Goal: Transaction & Acquisition: Book appointment/travel/reservation

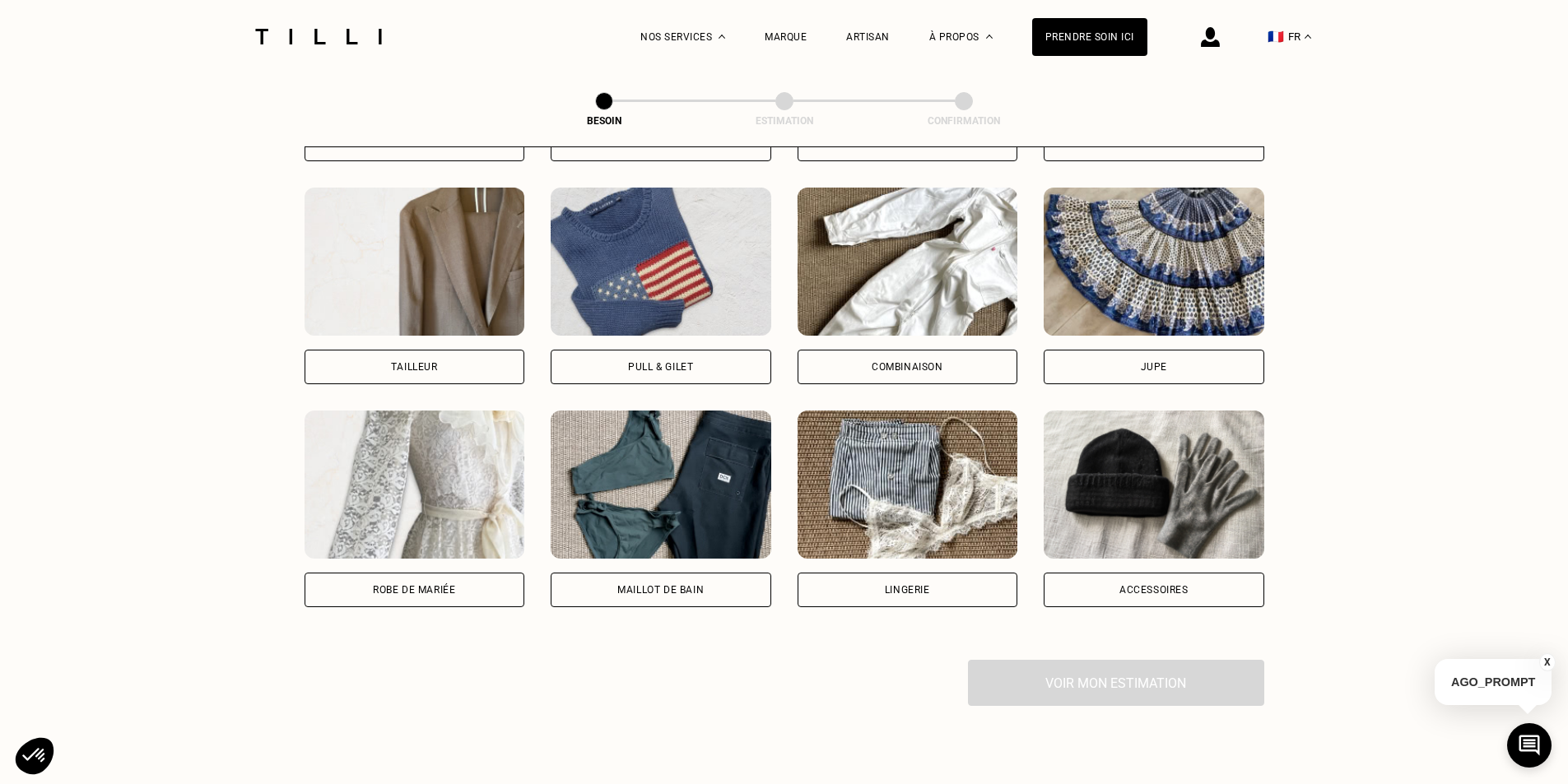
scroll to position [1032, 0]
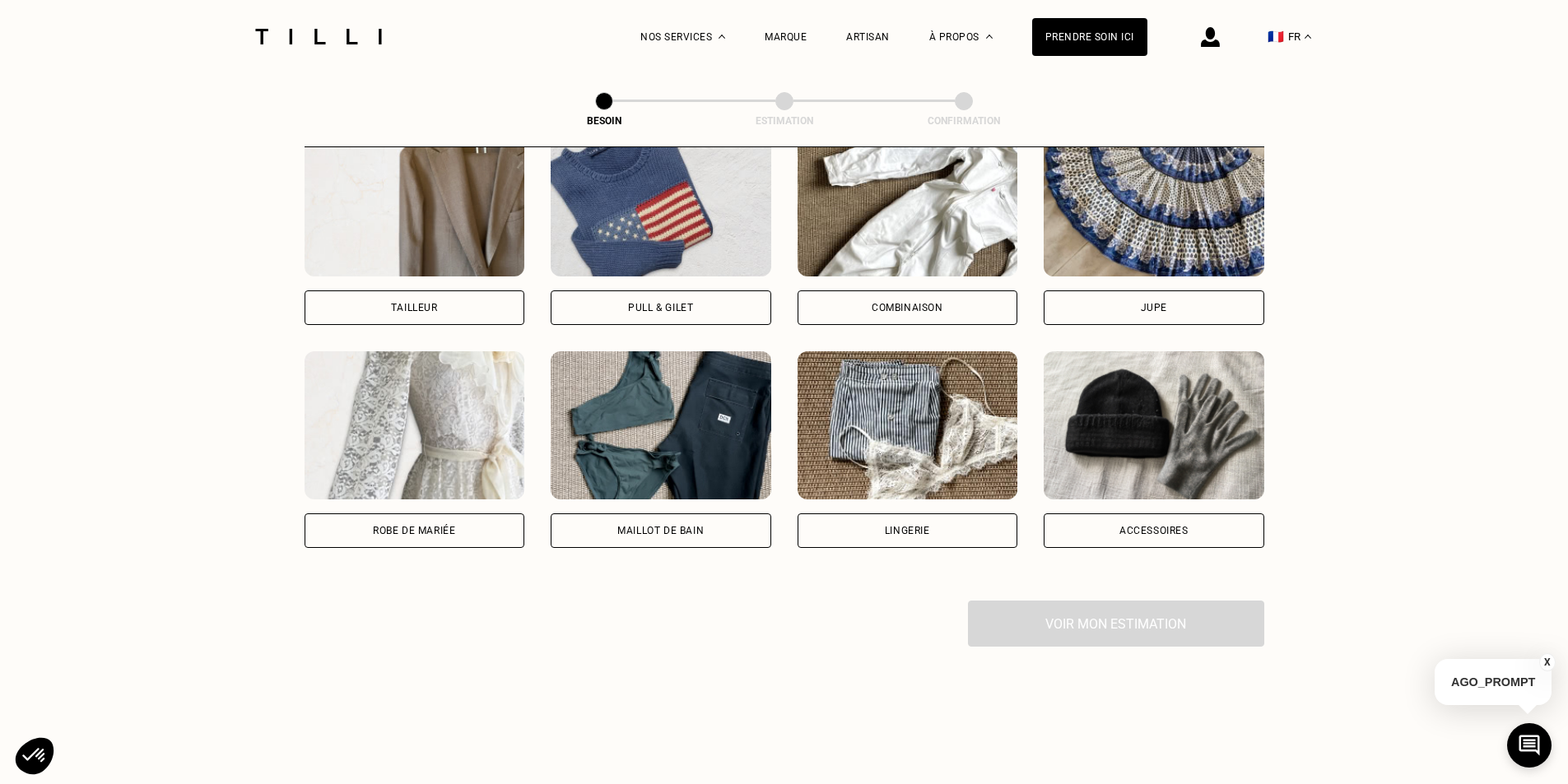
click at [1088, 610] on div "Voir mon estimation" at bounding box center [785, 624] width 960 height 46
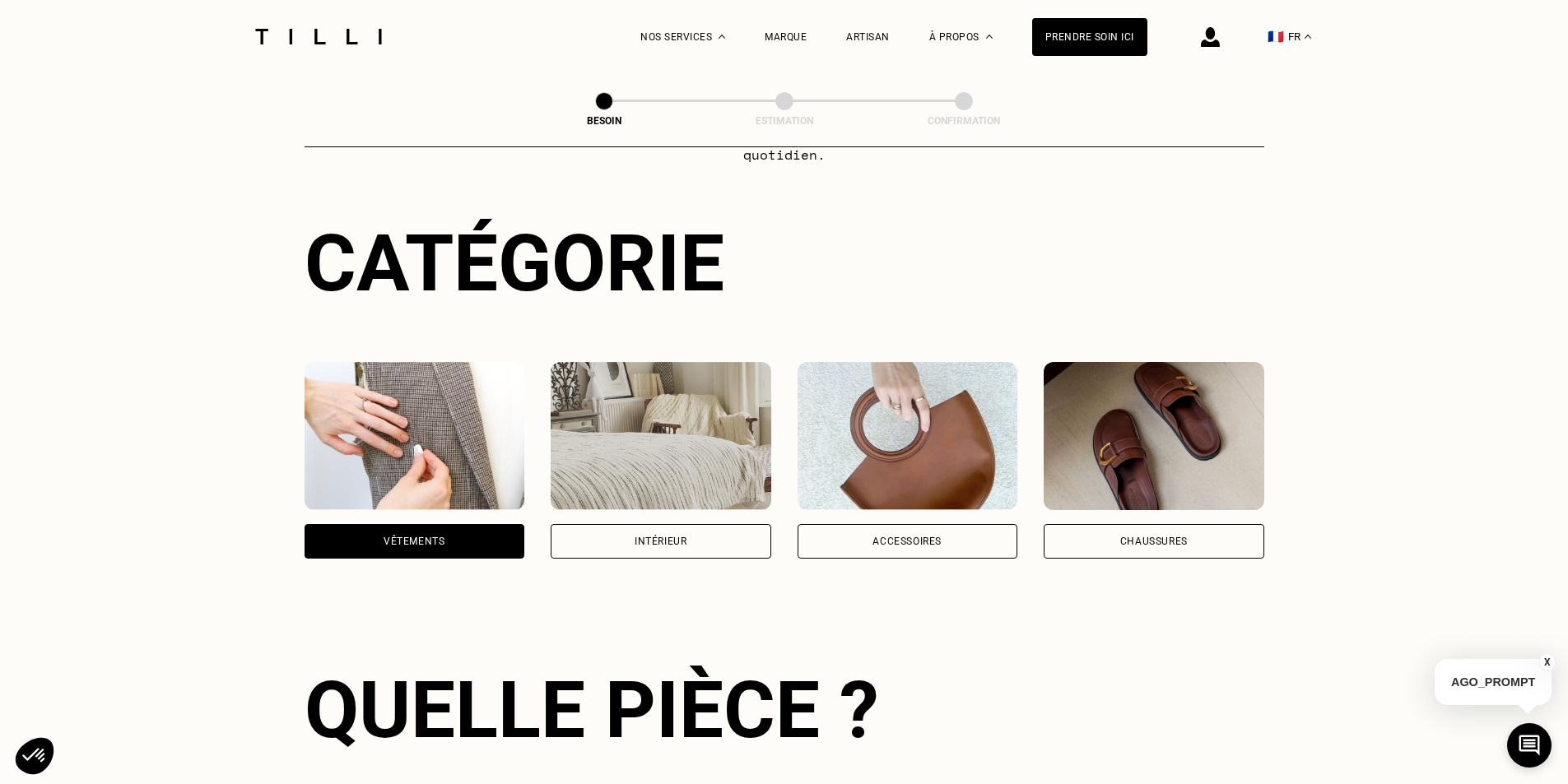
scroll to position [127, 0]
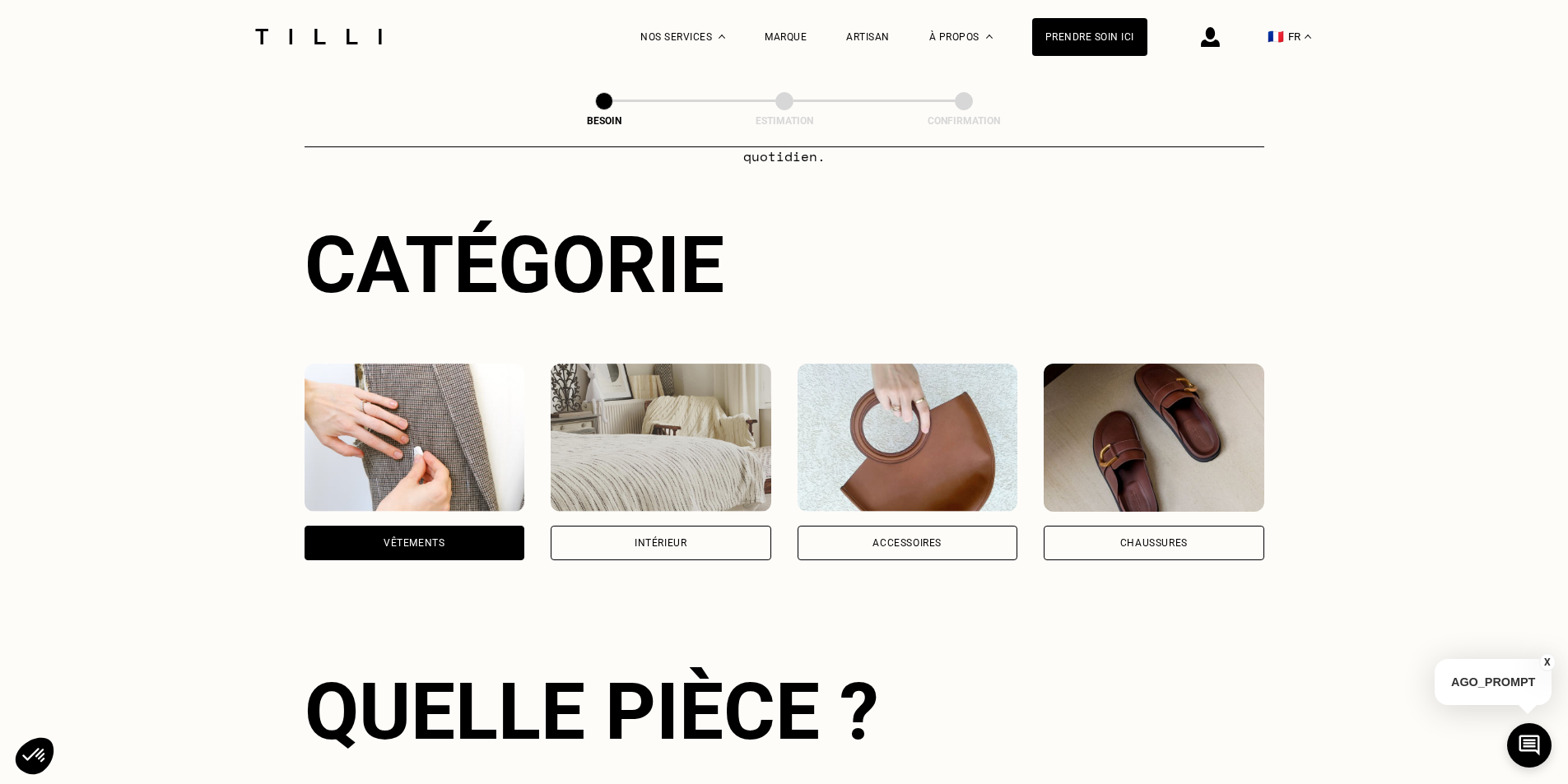
click at [664, 538] on div "Intérieur" at bounding box center [660, 542] width 52 height 10
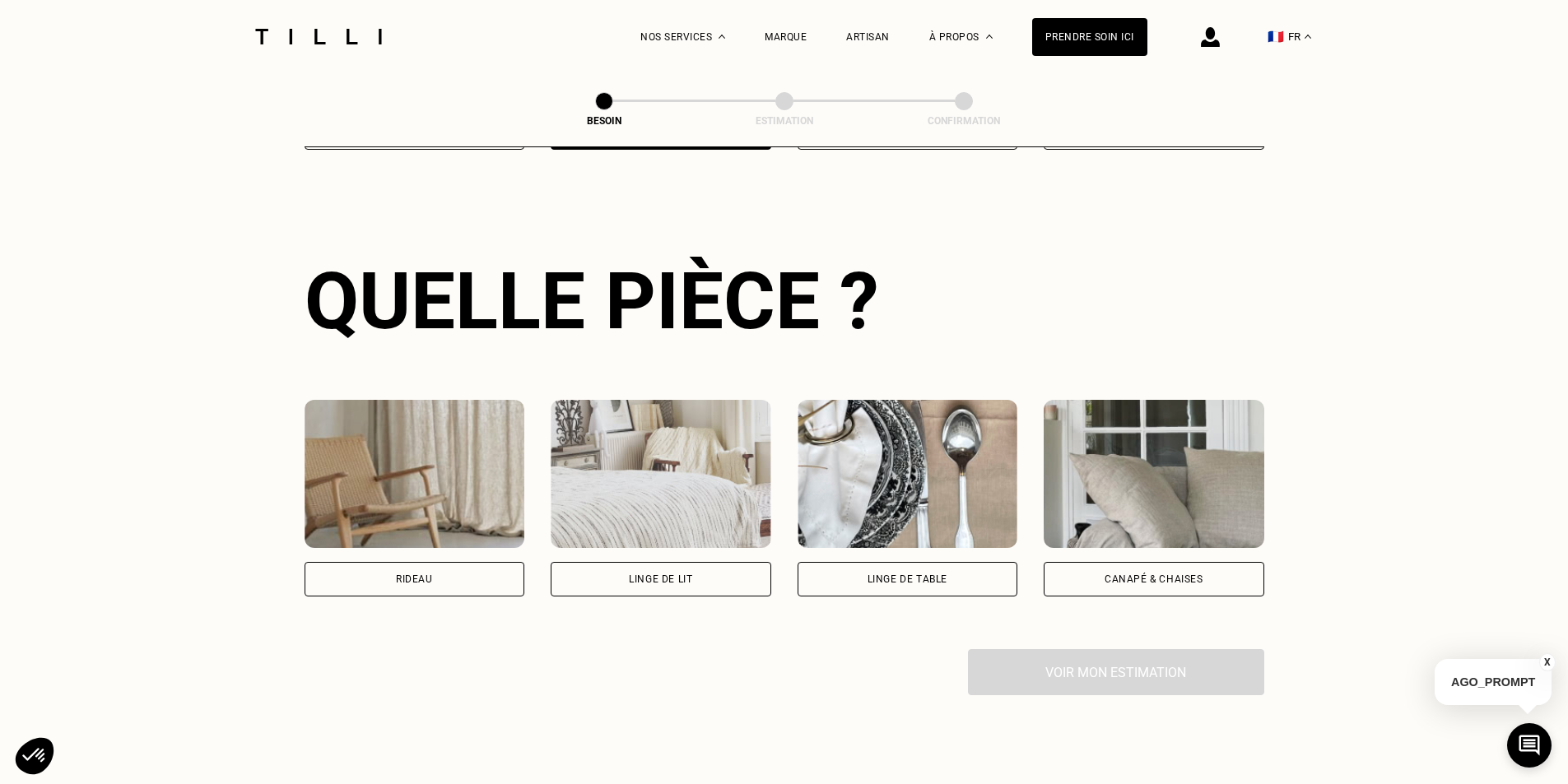
scroll to position [538, 0]
click at [400, 574] on div "Rideau" at bounding box center [414, 578] width 37 height 10
select select "FR"
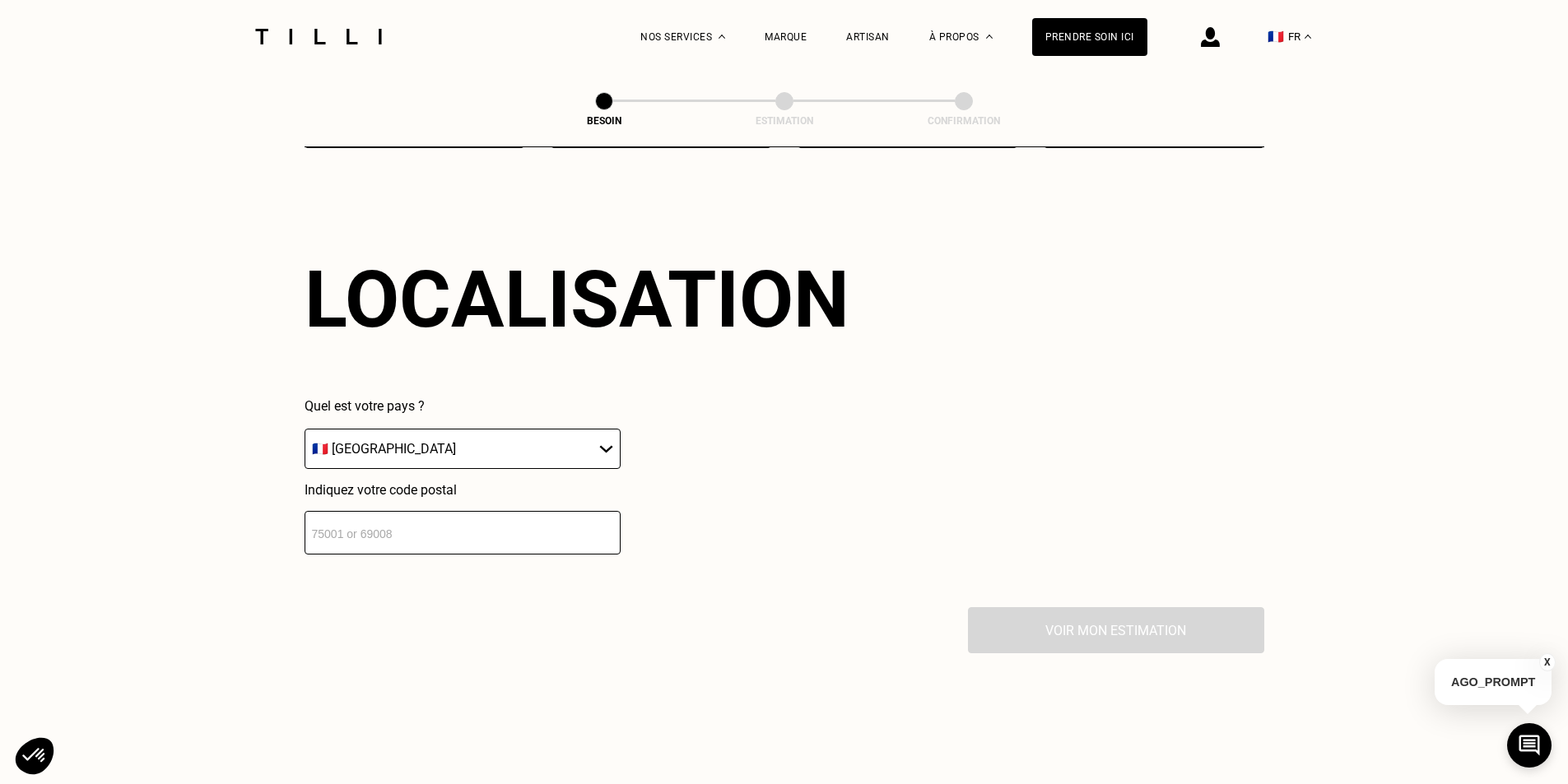
scroll to position [987, 0]
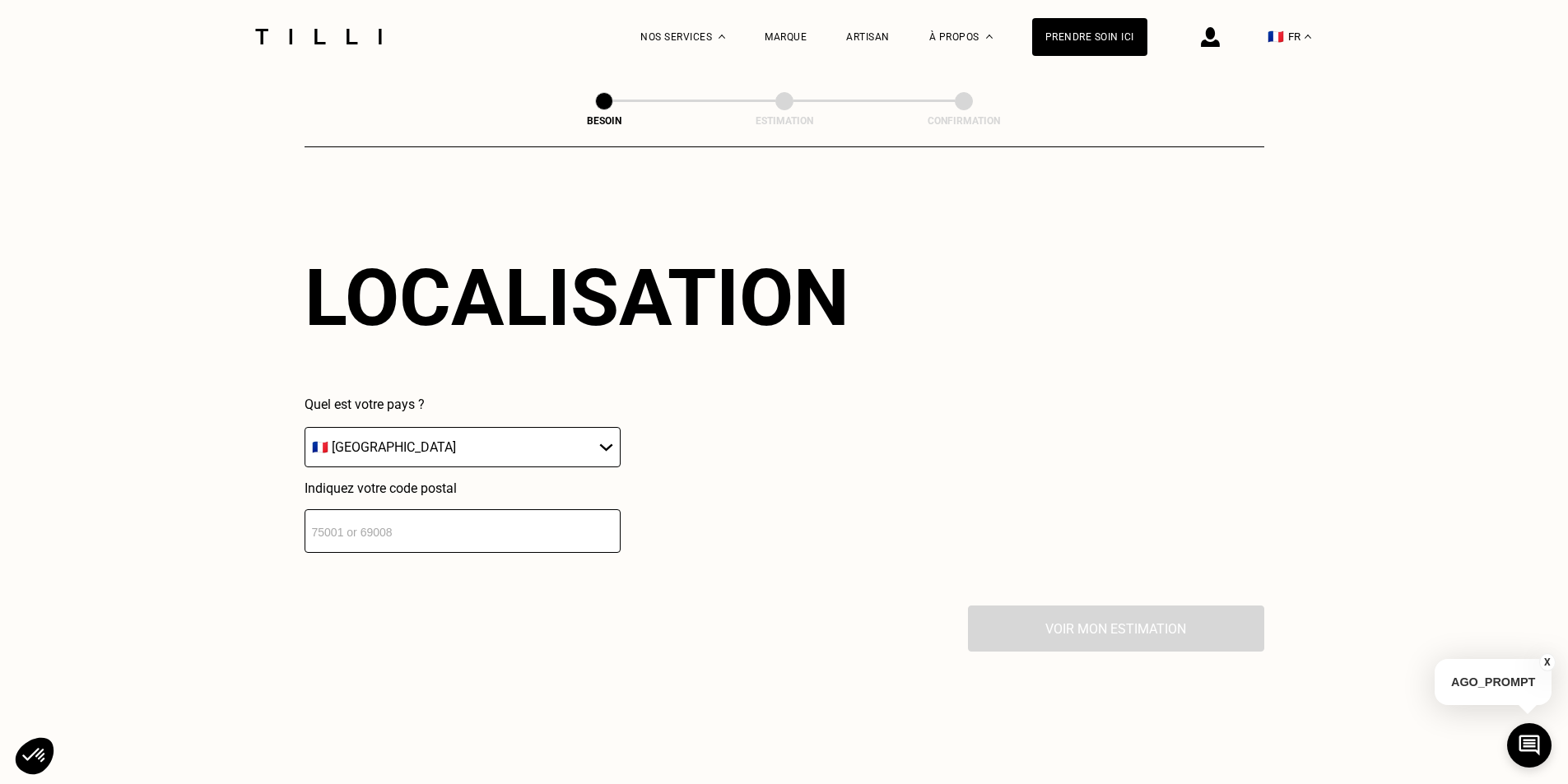
click at [370, 531] on input "number" at bounding box center [463, 532] width 316 height 44
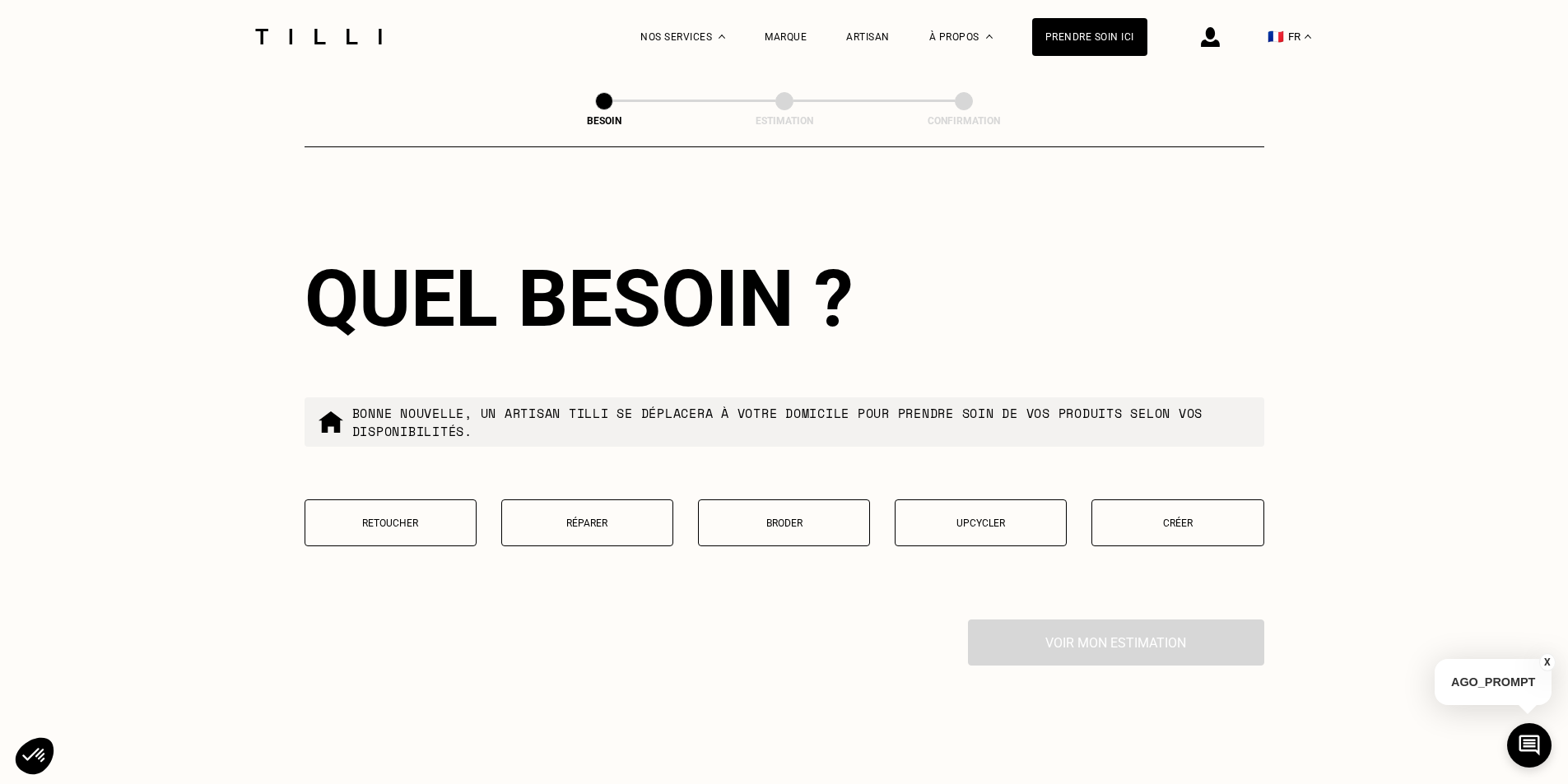
scroll to position [1396, 0]
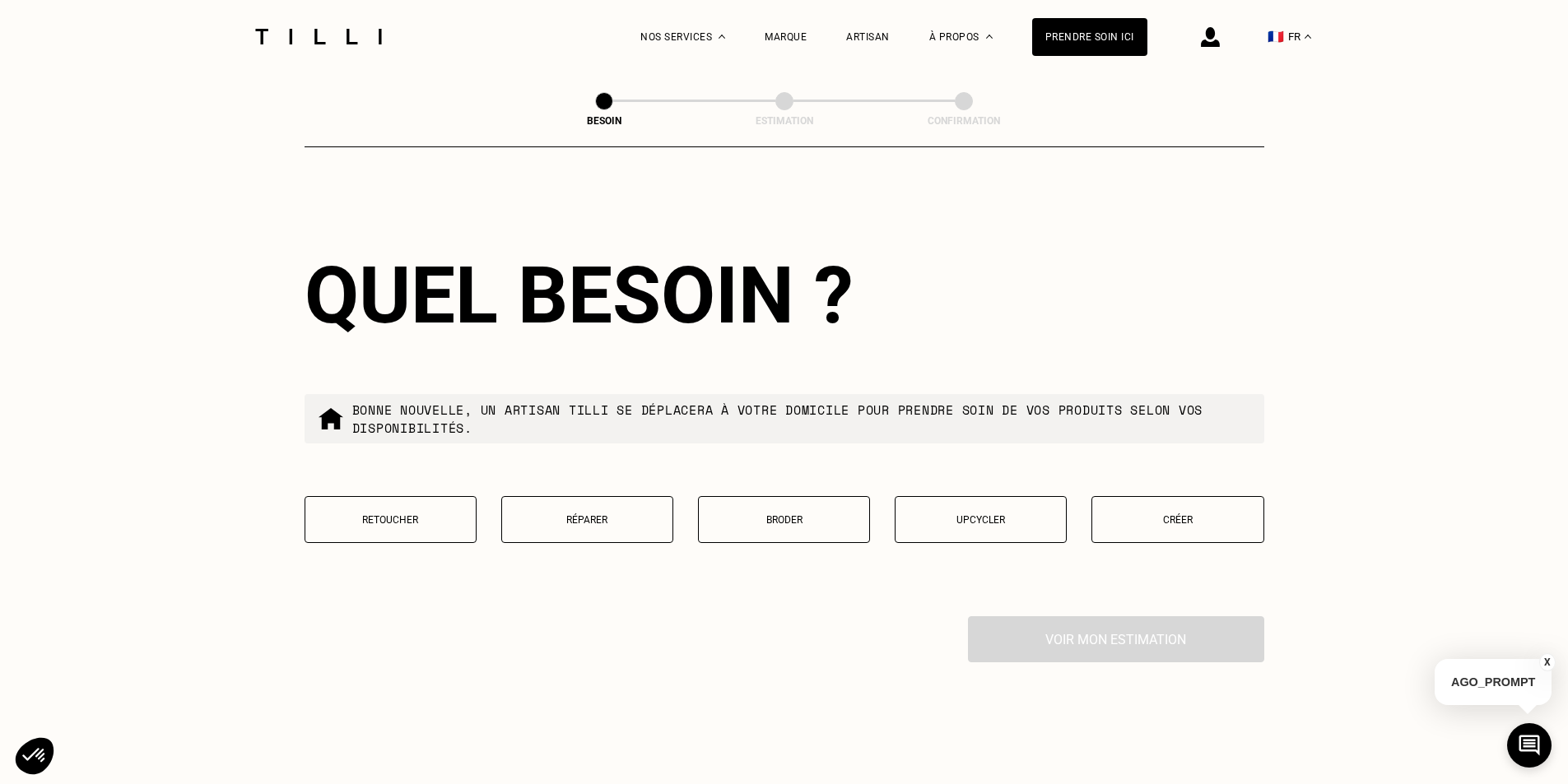
type input "75012"
click at [383, 514] on p "Retoucher" at bounding box center [391, 519] width 154 height 11
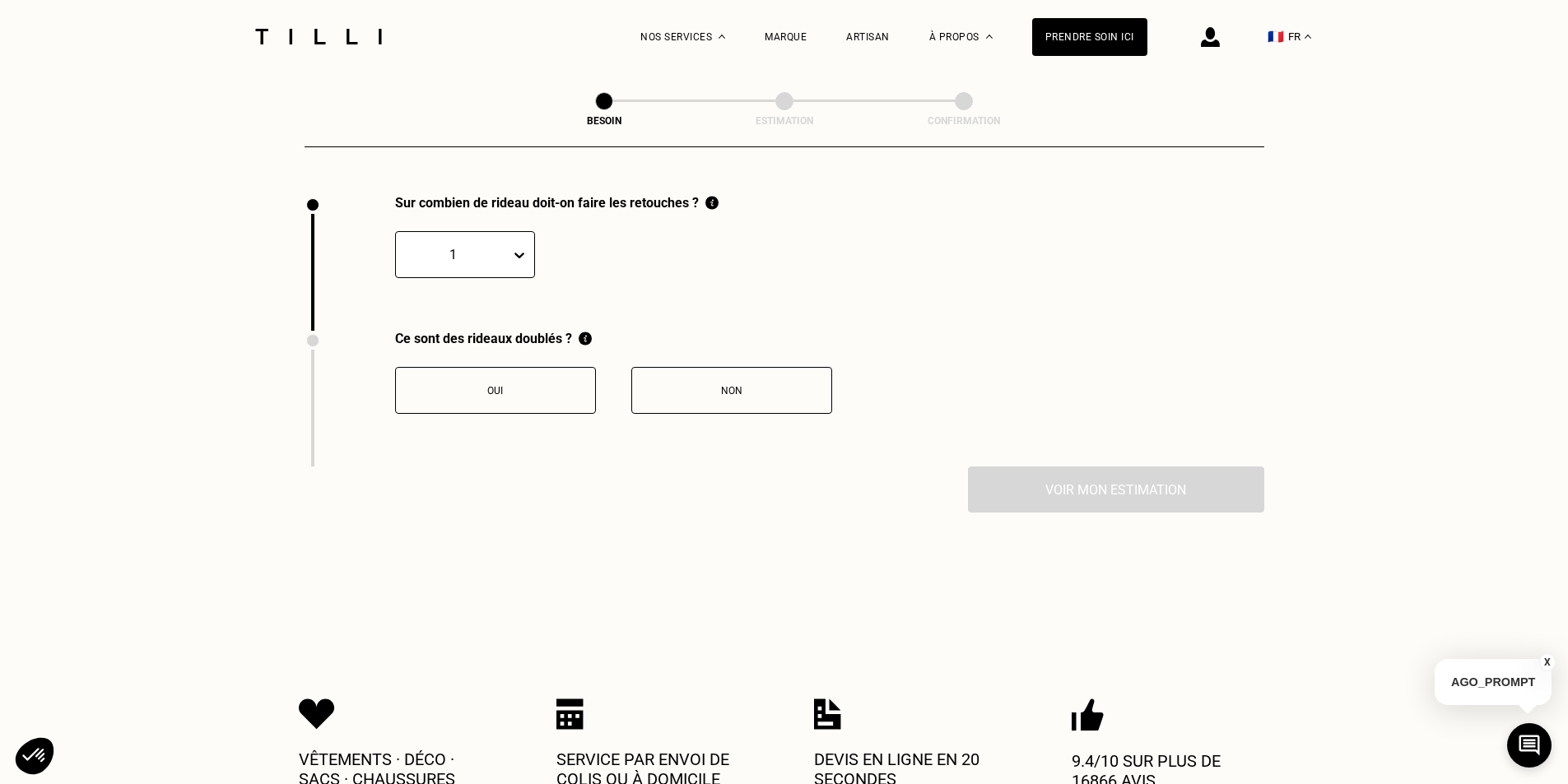
scroll to position [1819, 0]
click at [523, 246] on icon at bounding box center [519, 254] width 17 height 17
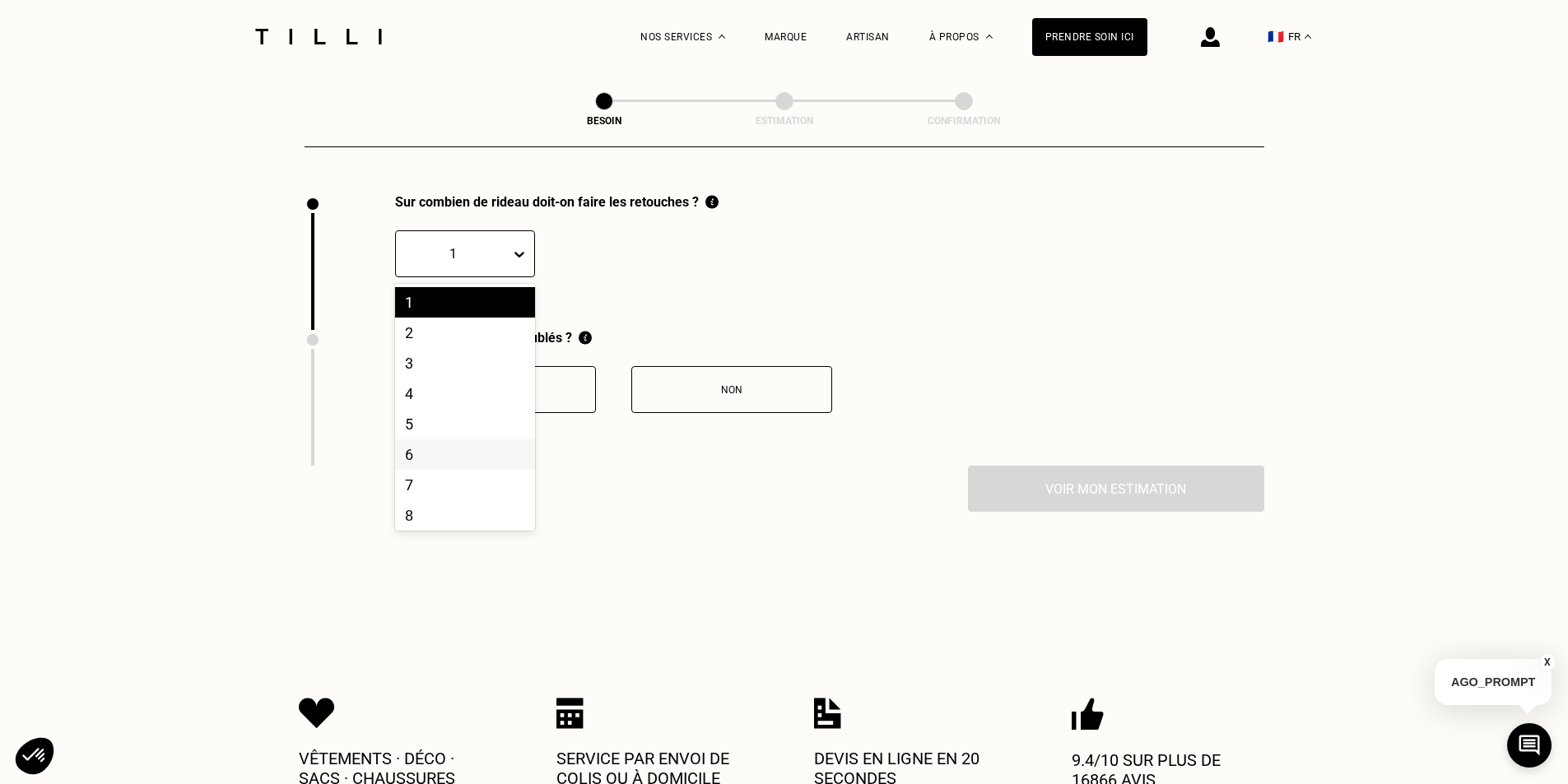
click at [442, 441] on div "6" at bounding box center [465, 455] width 140 height 31
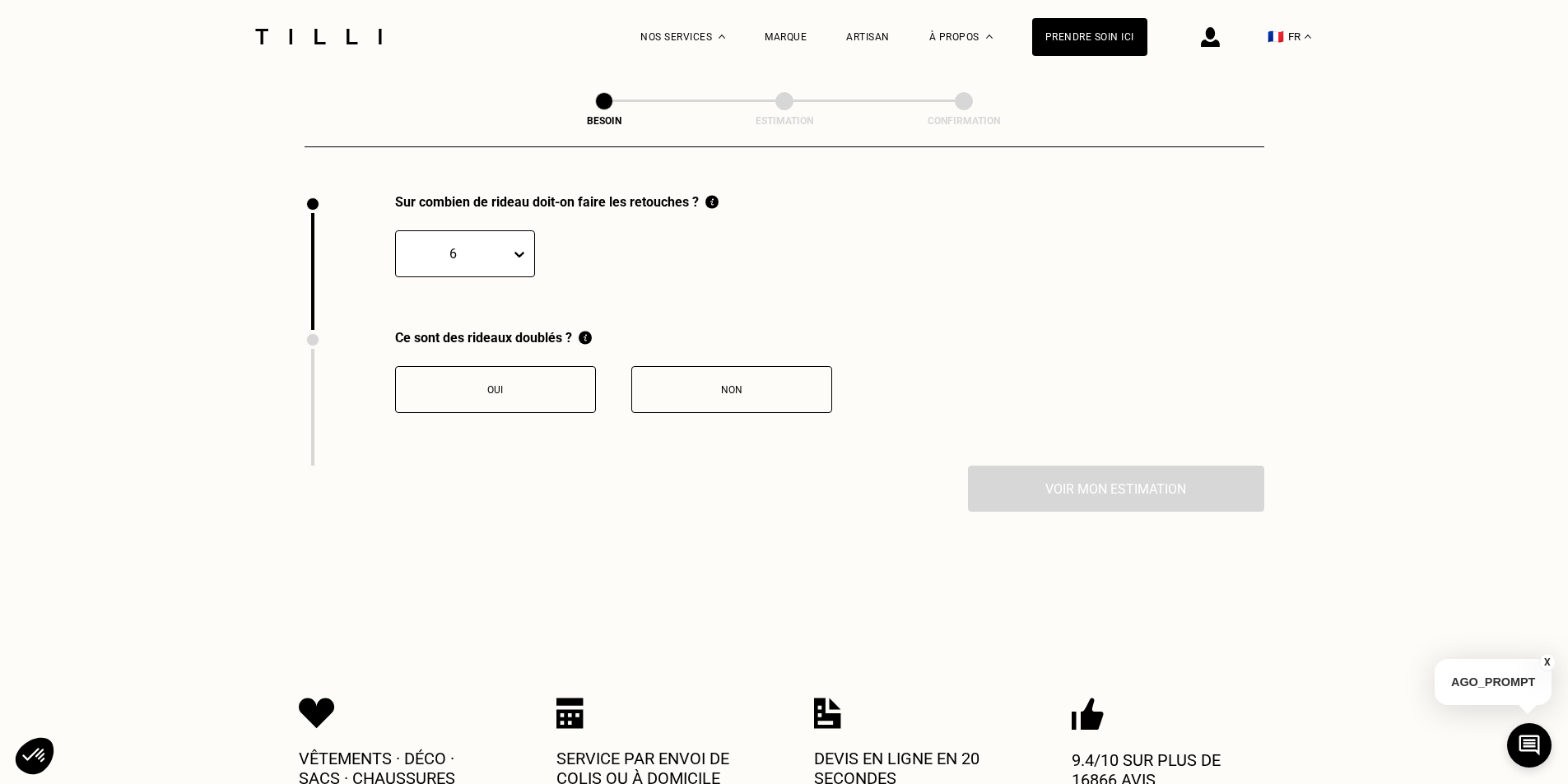
click at [694, 385] on div "Non" at bounding box center [731, 390] width 183 height 11
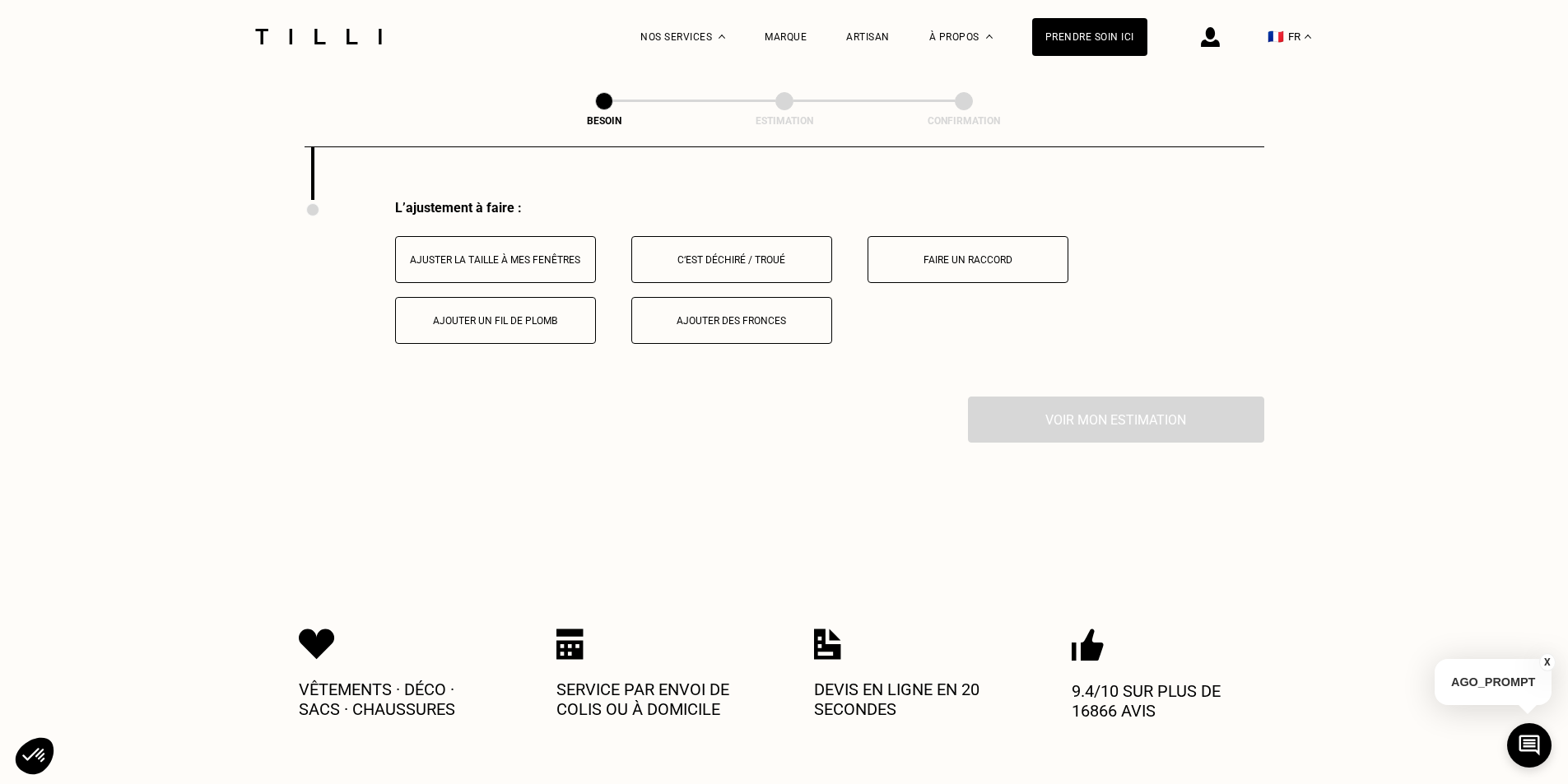
scroll to position [2091, 0]
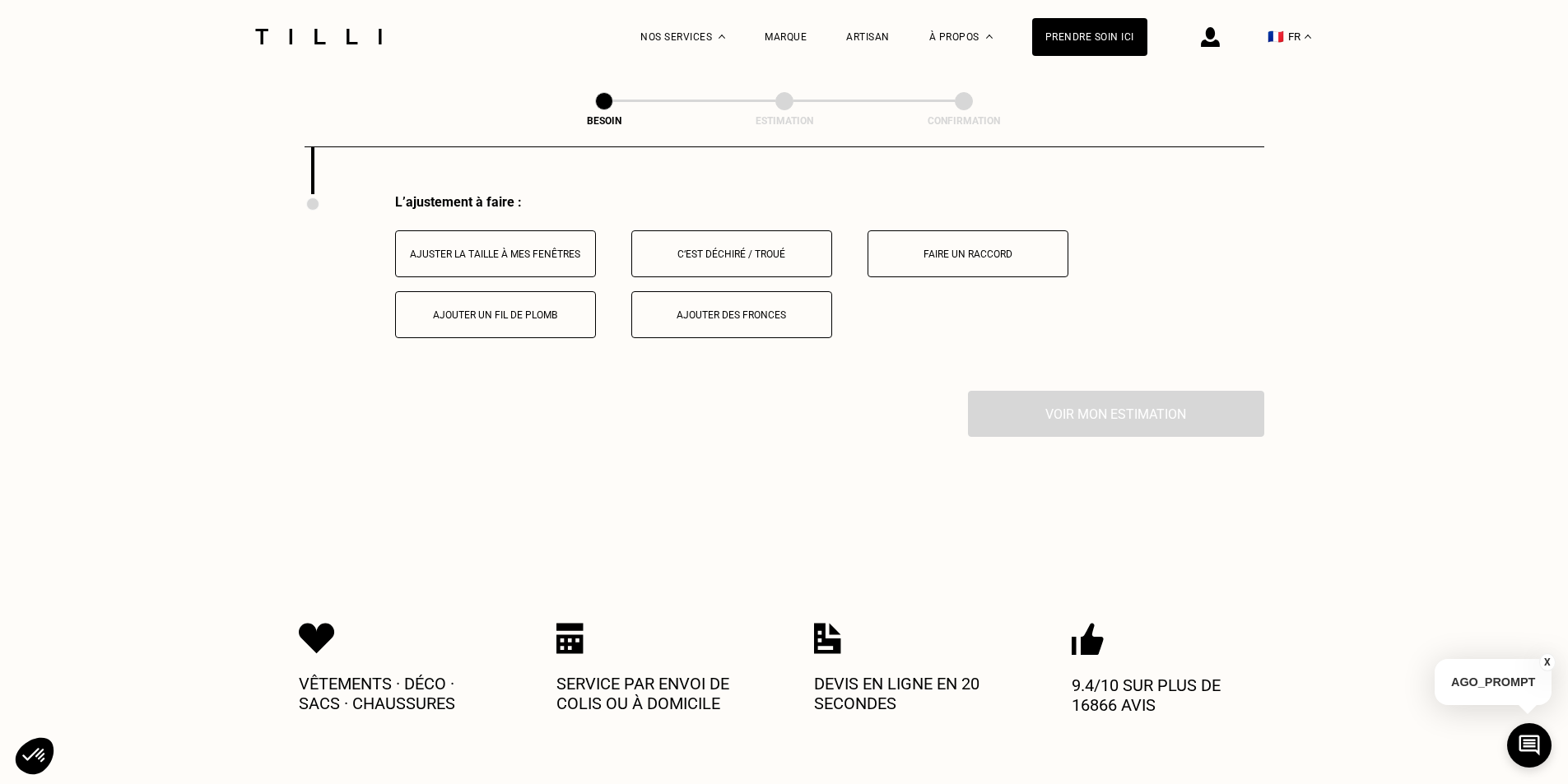
click at [474, 249] on div "Ajuster la taille à mes fenêtres" at bounding box center [495, 254] width 183 height 11
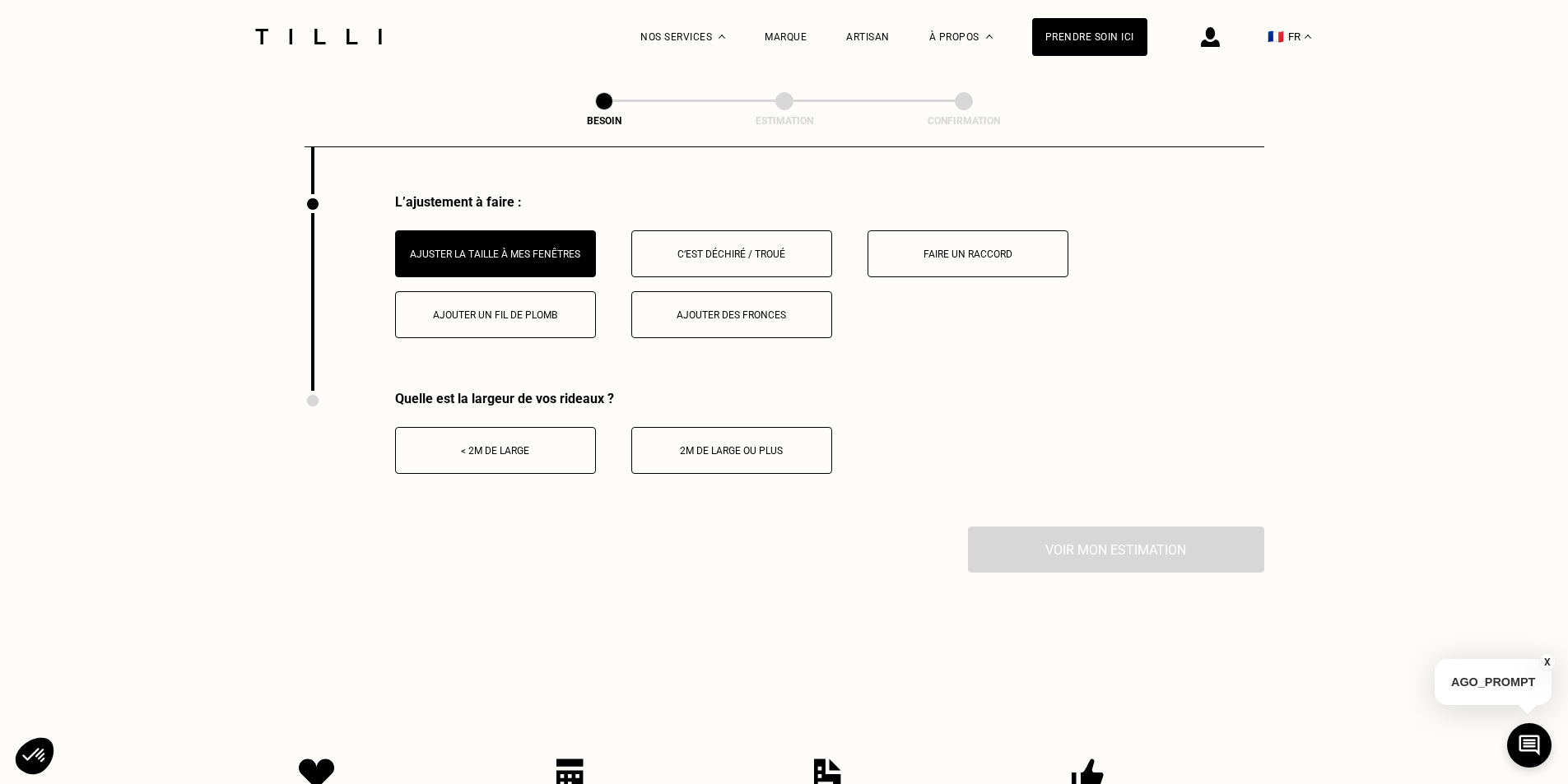
click at [519, 451] on button "< 2m de large" at bounding box center [495, 451] width 201 height 47
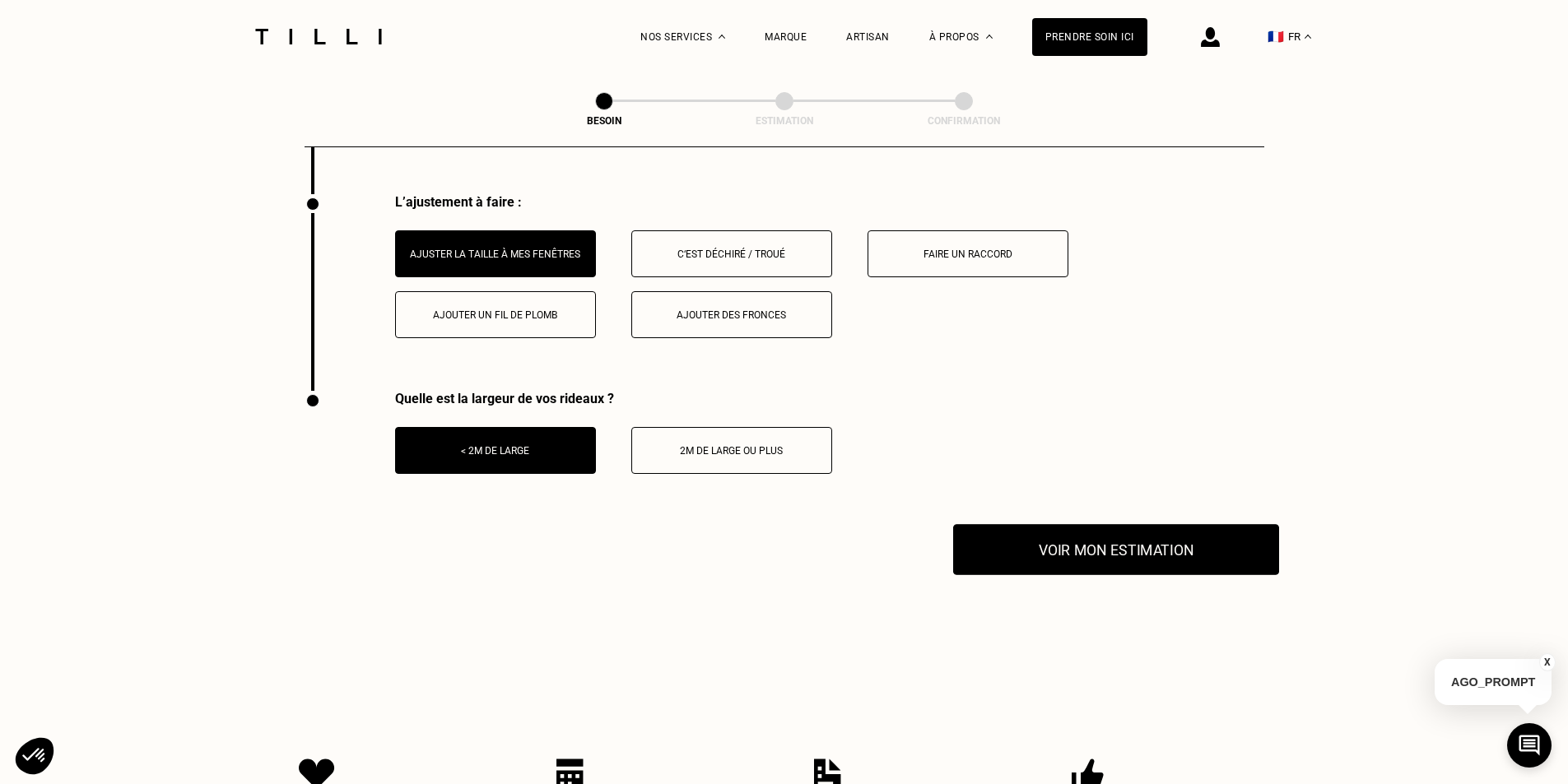
click at [1102, 545] on button "Voir mon estimation" at bounding box center [1116, 550] width 326 height 51
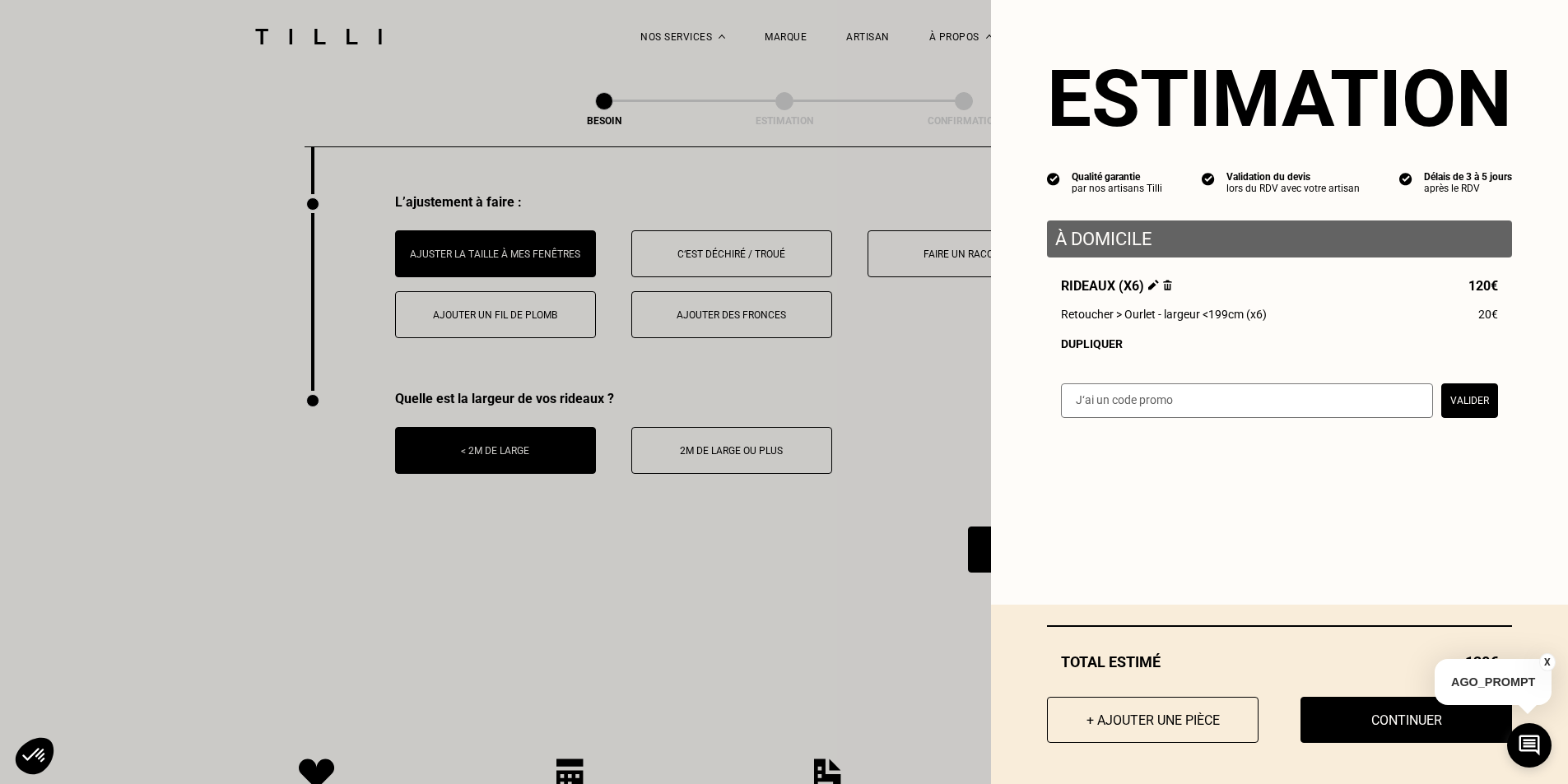
click at [1260, 401] on input "text" at bounding box center [1247, 400] width 372 height 34
type input "FRENCH25"
click at [1457, 401] on button "Valider" at bounding box center [1469, 400] width 57 height 34
click at [1247, 413] on input "text" at bounding box center [1247, 400] width 372 height 34
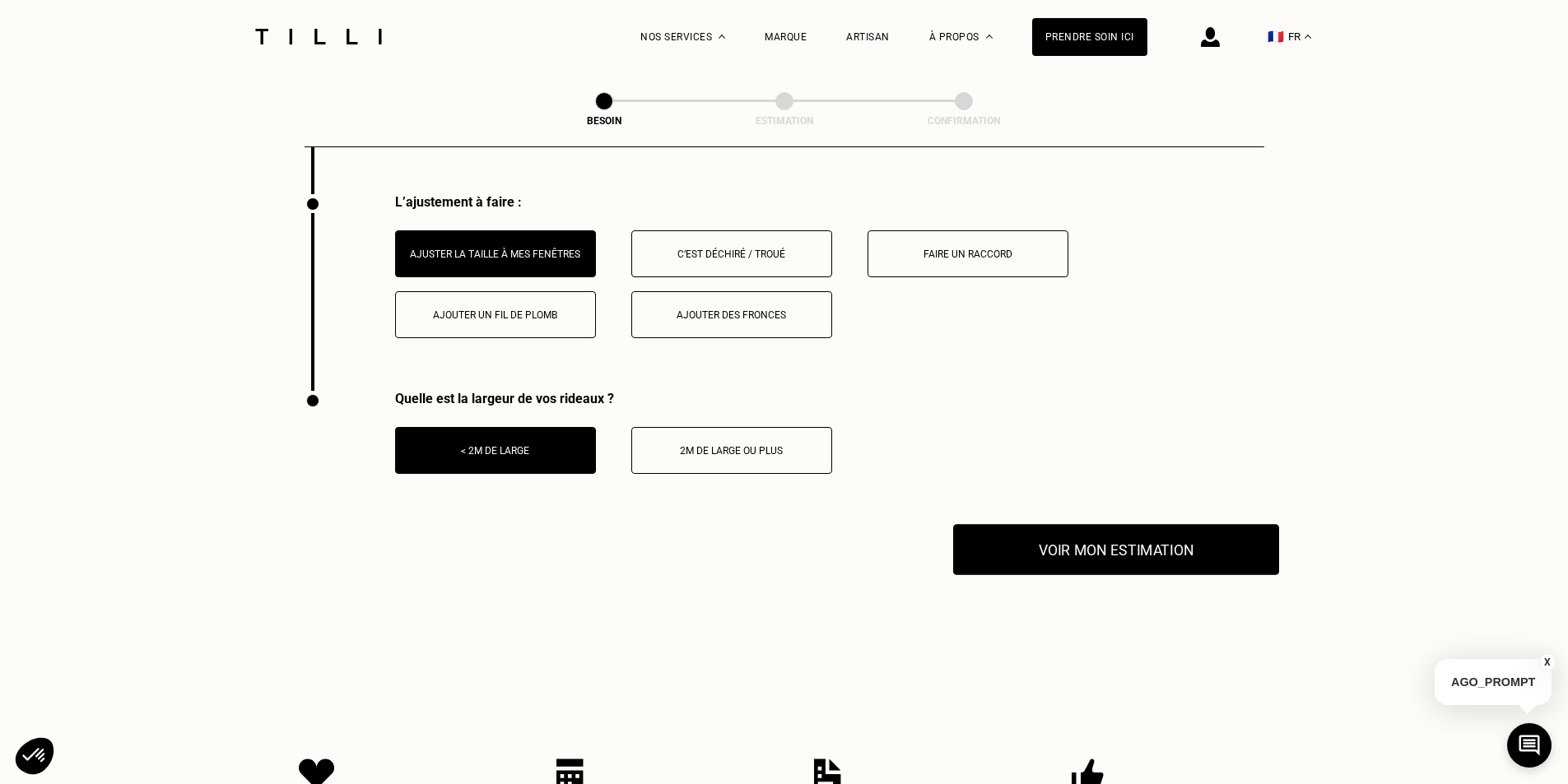
click at [1163, 538] on button "Voir mon estimation" at bounding box center [1116, 550] width 326 height 51
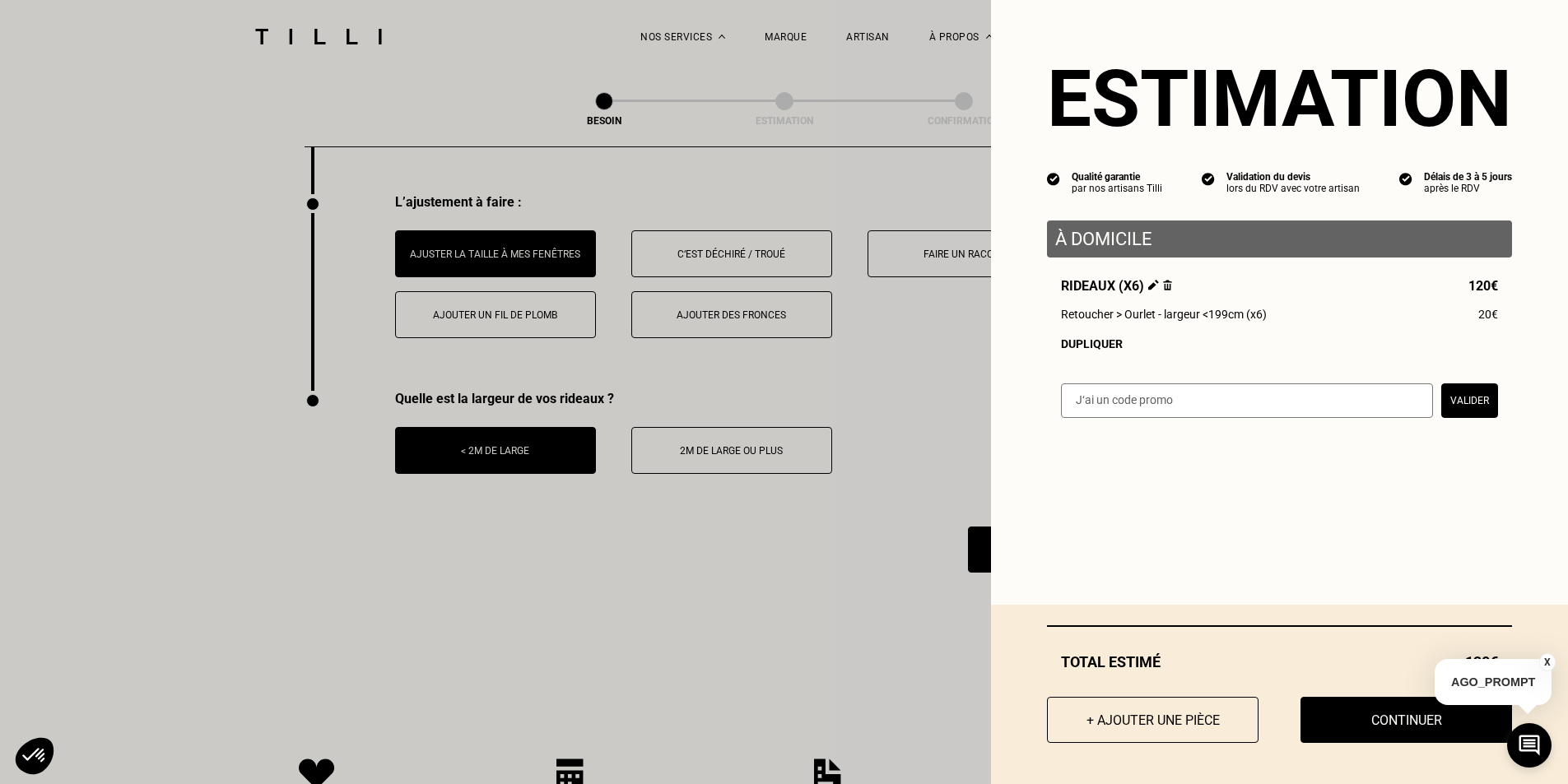
click at [1175, 411] on input "text" at bounding box center [1247, 400] width 372 height 34
type input "F"
type input "R"
type input "FRENCH25"
click at [1450, 413] on button "Valider" at bounding box center [1469, 400] width 57 height 34
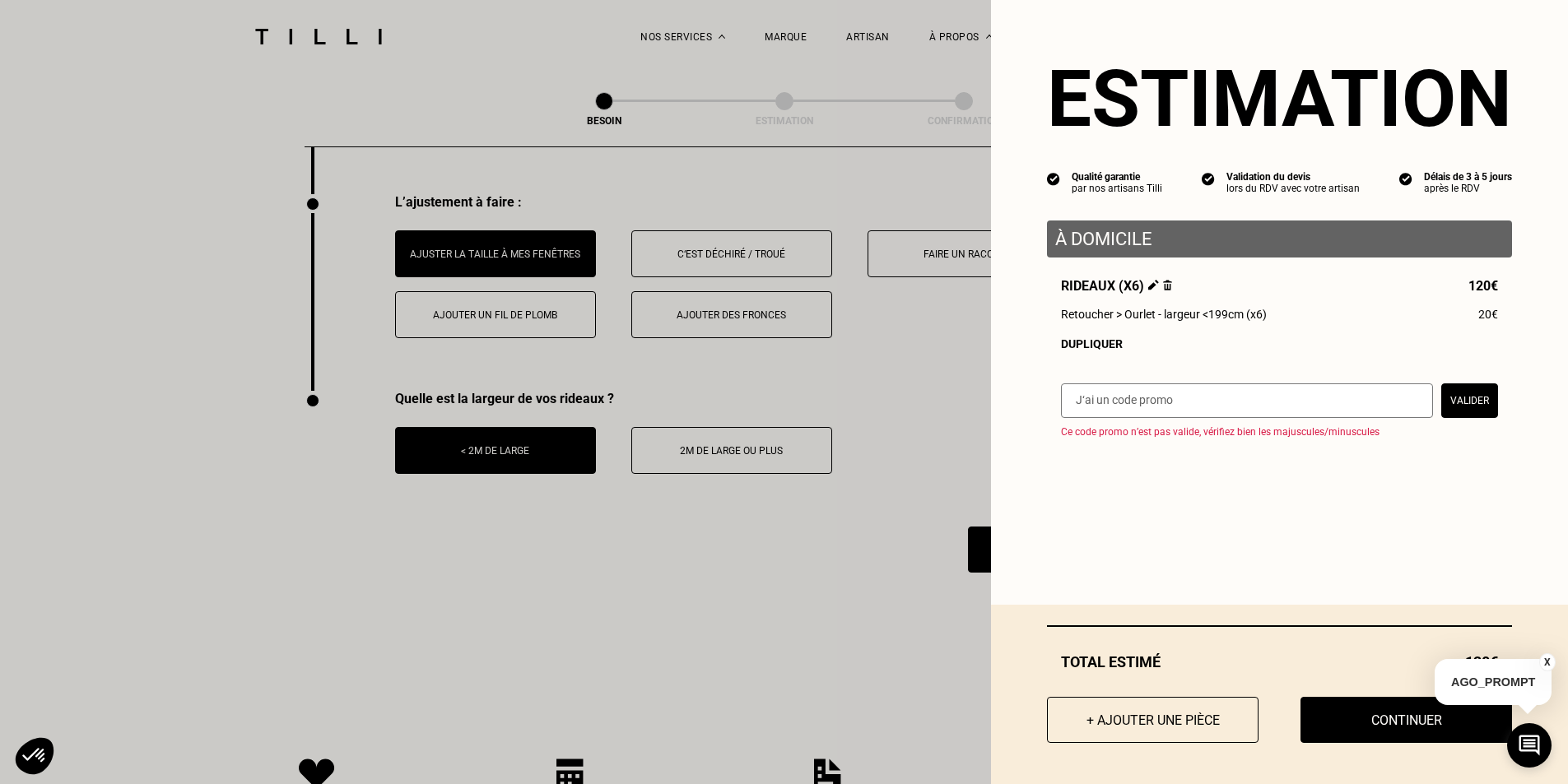
click at [1201, 407] on input "text" at bounding box center [1247, 400] width 372 height 34
type input "AUTOMN"
click at [1454, 411] on button "Valider" at bounding box center [1469, 400] width 57 height 34
click at [1159, 400] on input "text" at bounding box center [1247, 400] width 372 height 34
click at [1240, 537] on div "Estimation Qualité garantie par nos artisans Tilli Validation du devis lors du …" at bounding box center [1279, 392] width 577 height 784
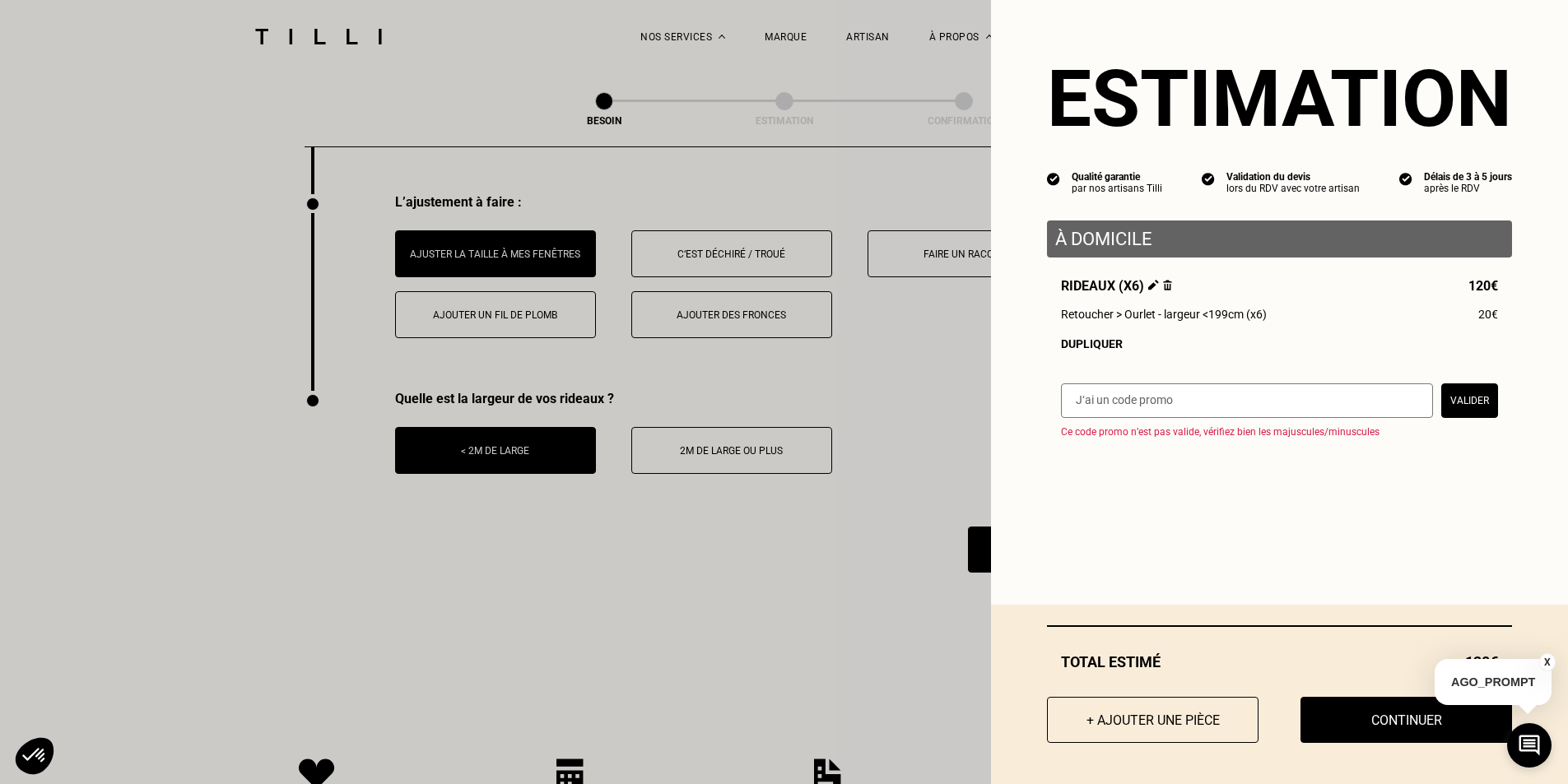
click at [1156, 398] on input "text" at bounding box center [1247, 400] width 372 height 34
paste input "AUTUMN"
type input "AUTUMN"
click at [1445, 409] on button "Valider" at bounding box center [1469, 400] width 57 height 34
click at [1109, 404] on input "text" at bounding box center [1247, 400] width 372 height 34
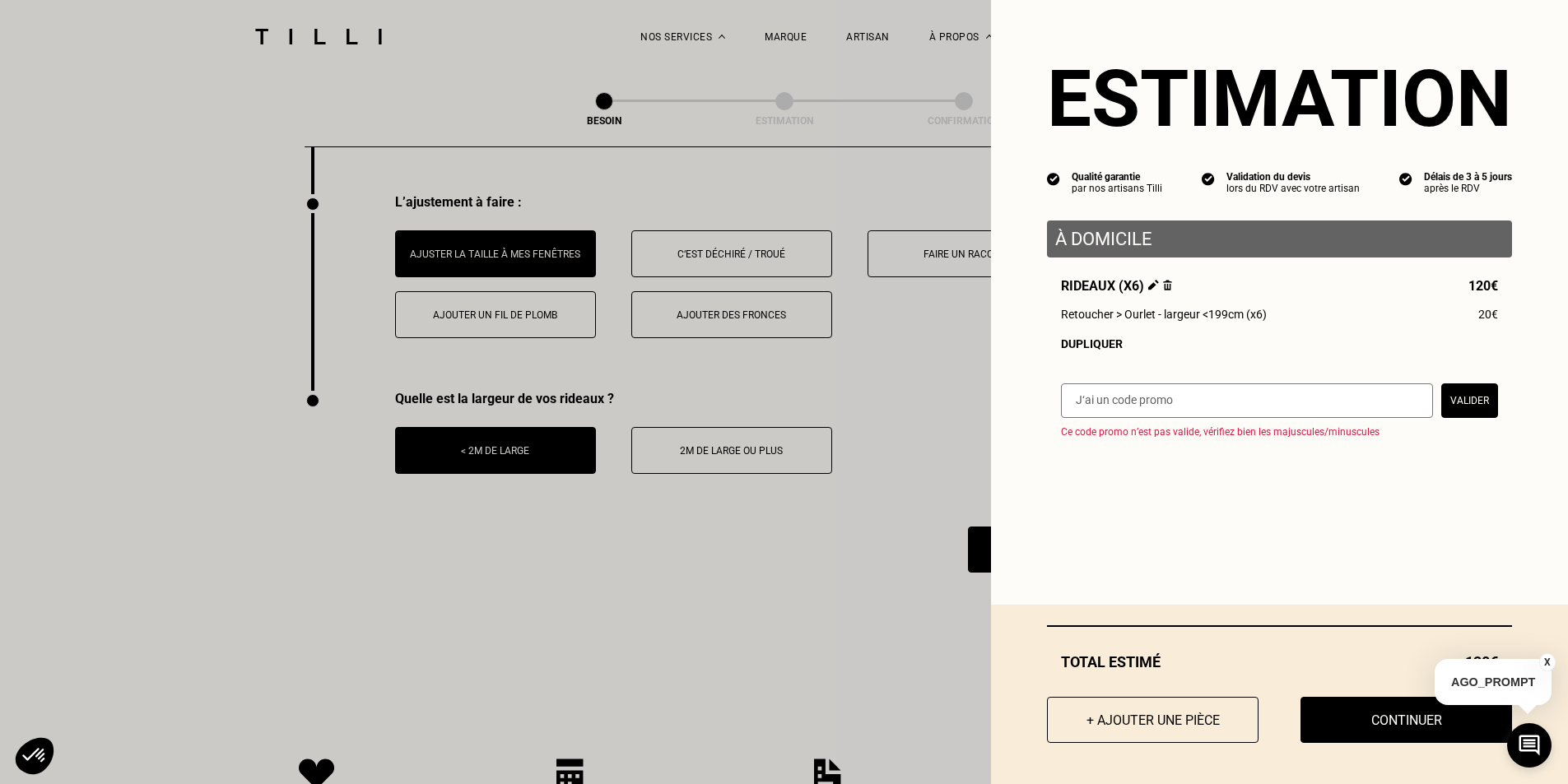
click at [1261, 399] on input "text" at bounding box center [1247, 400] width 372 height 34
paste input "TILLIpae6qMV"
type input "TILLIpae6qMV"
click at [1465, 415] on button "Valider" at bounding box center [1469, 400] width 57 height 34
